Goal: Navigation & Orientation: Go to known website

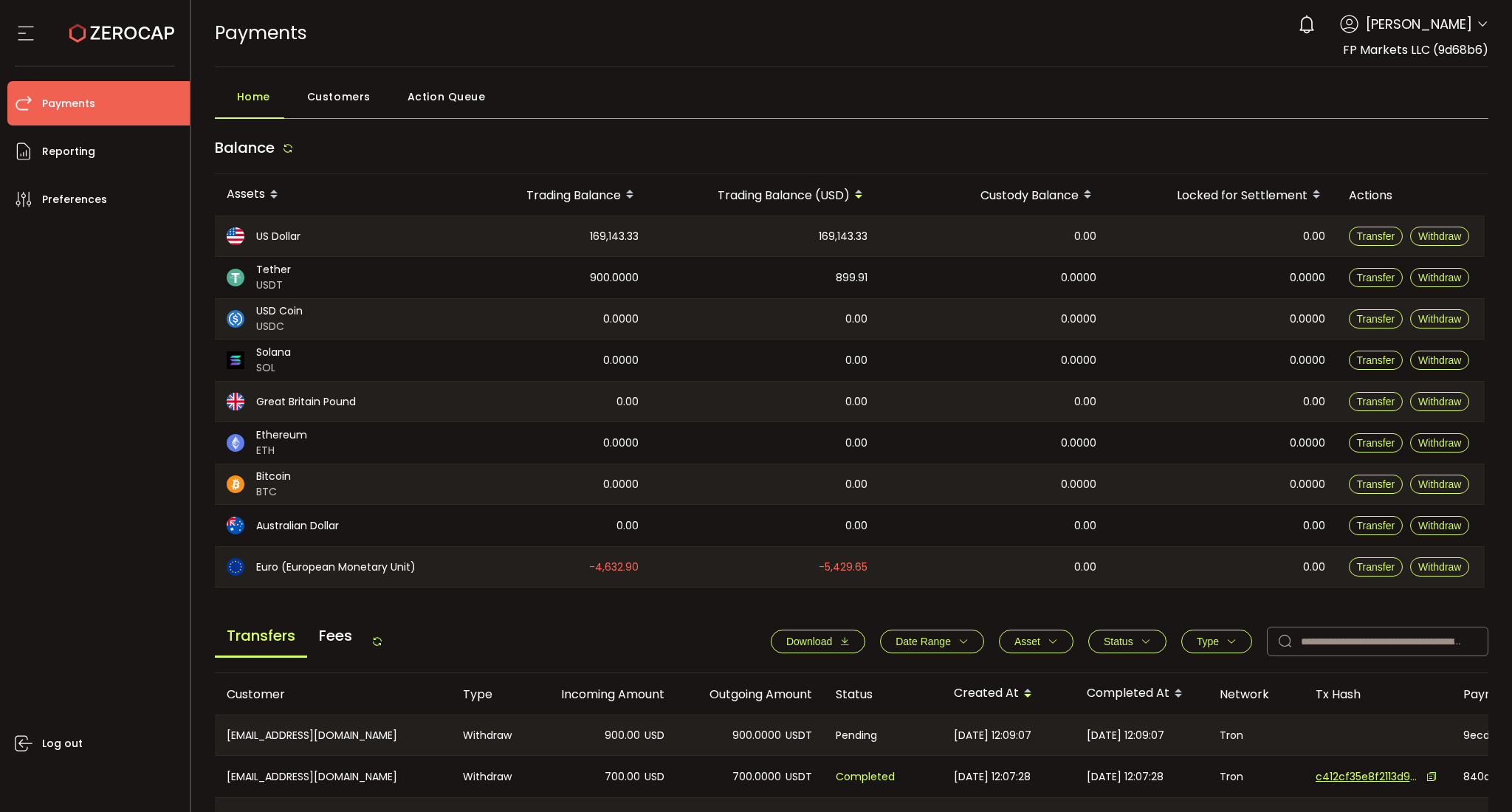
scroll to position [362, 0]
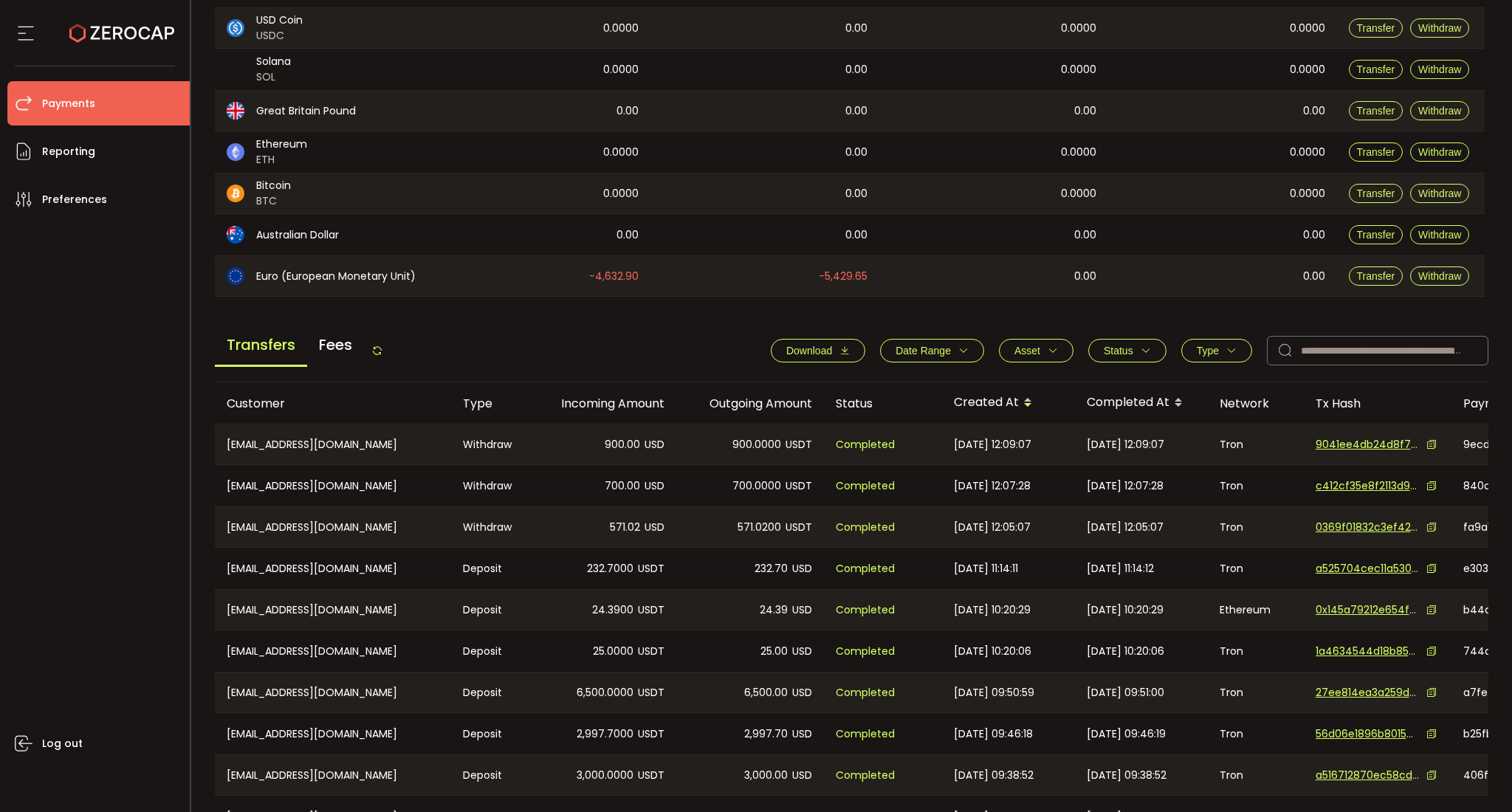
scroll to position [362, 0]
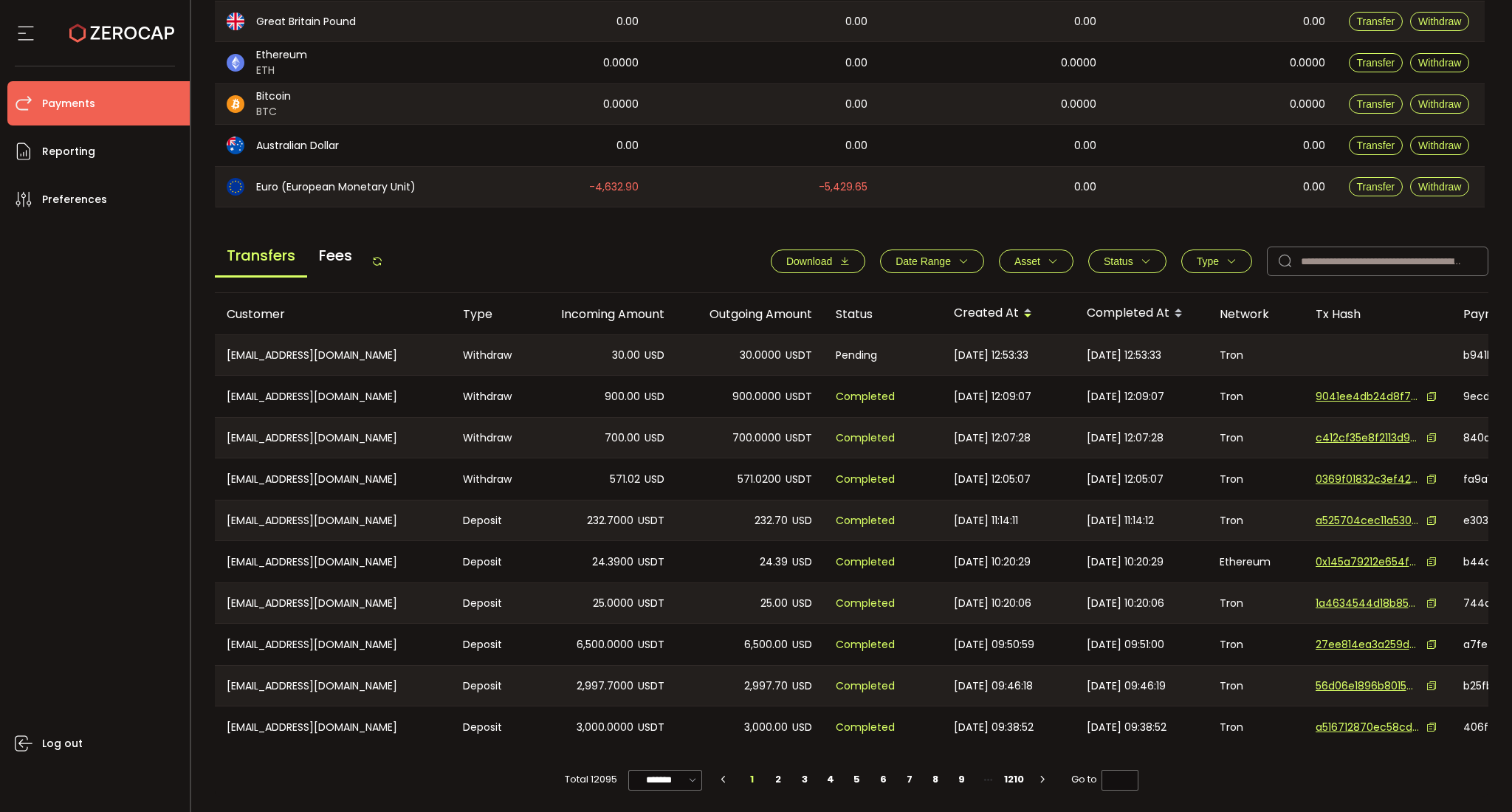
scroll to position [89, 0]
